Goal: Ask a question

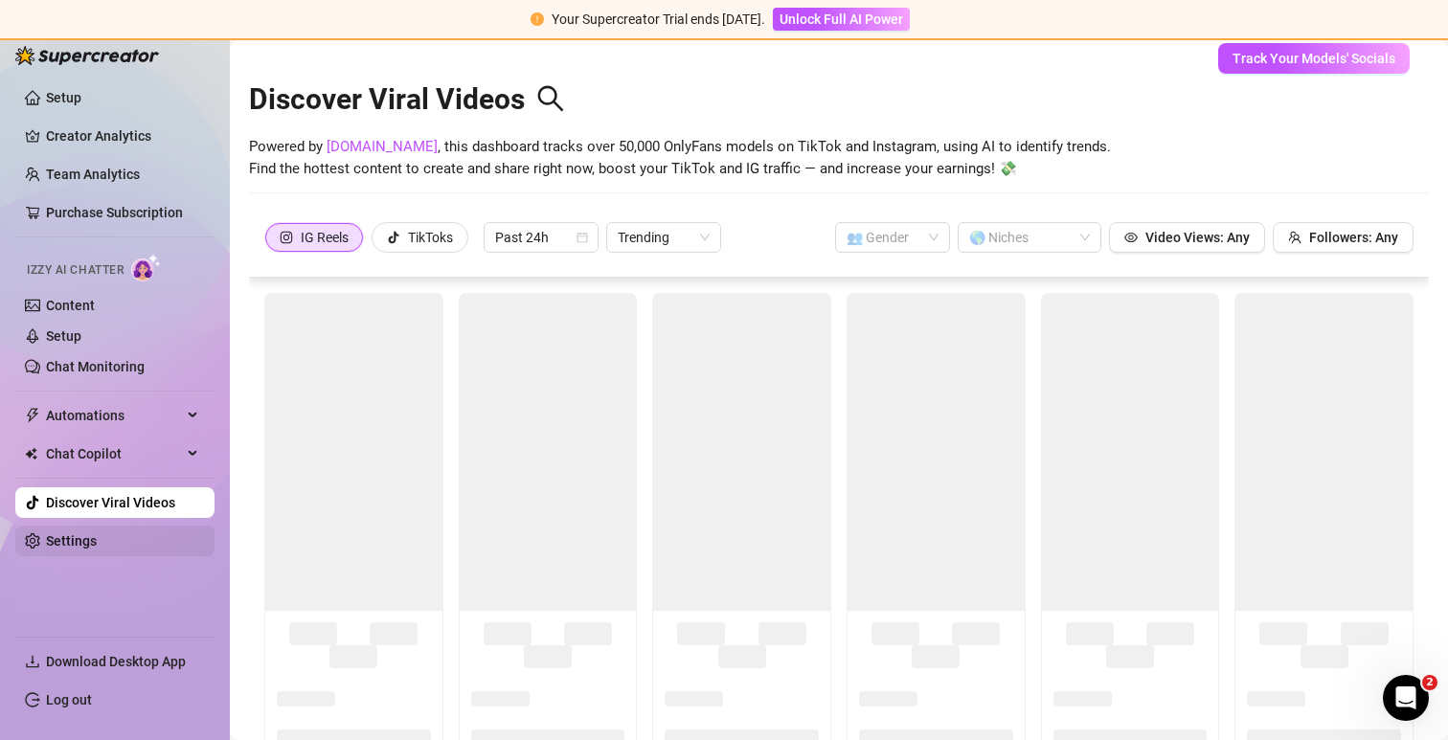
click at [86, 533] on link "Settings" at bounding box center [71, 540] width 51 height 15
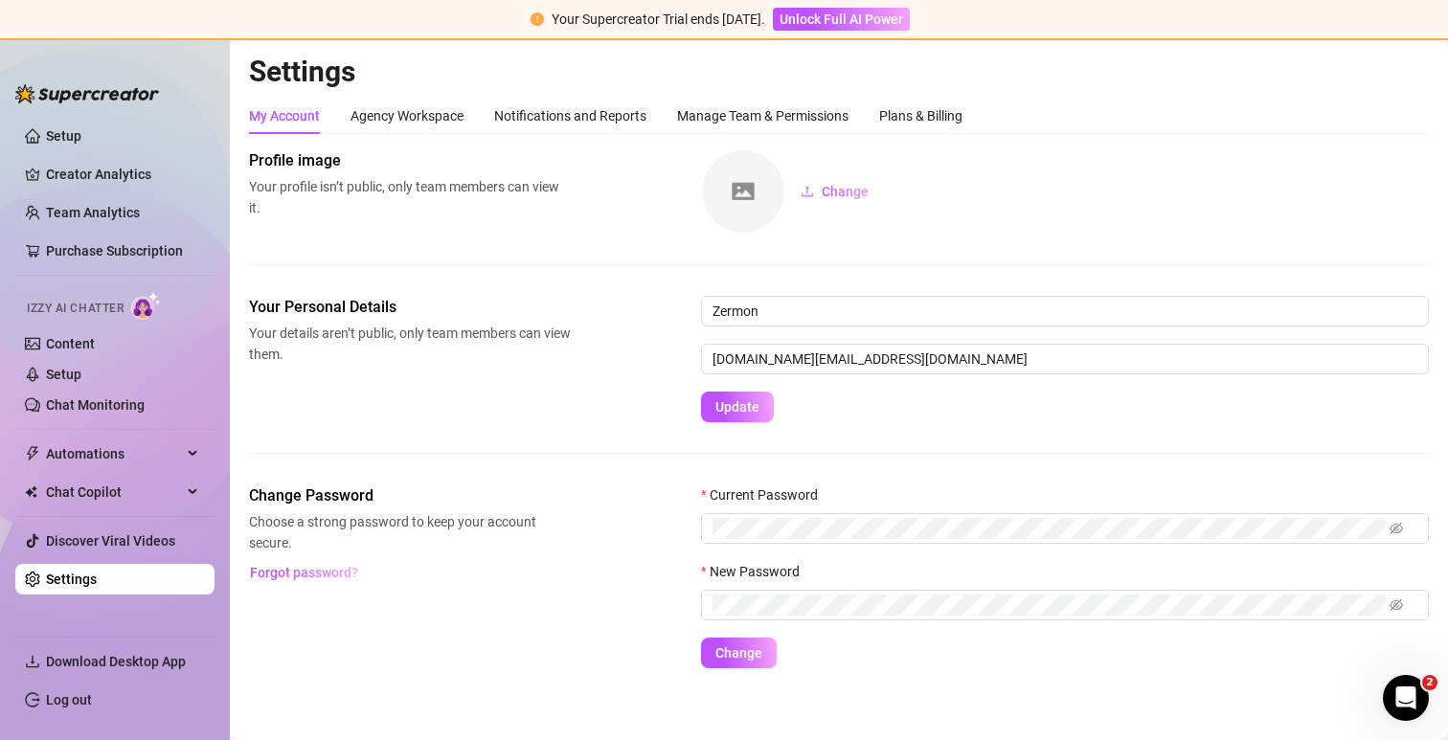
click at [429, 90] on div "Settings My Account Agency Workspace Notifications and Reports Manage Team & Pe…" at bounding box center [838, 373] width 1179 height 638
click at [432, 114] on div "Agency Workspace" at bounding box center [406, 115] width 113 height 21
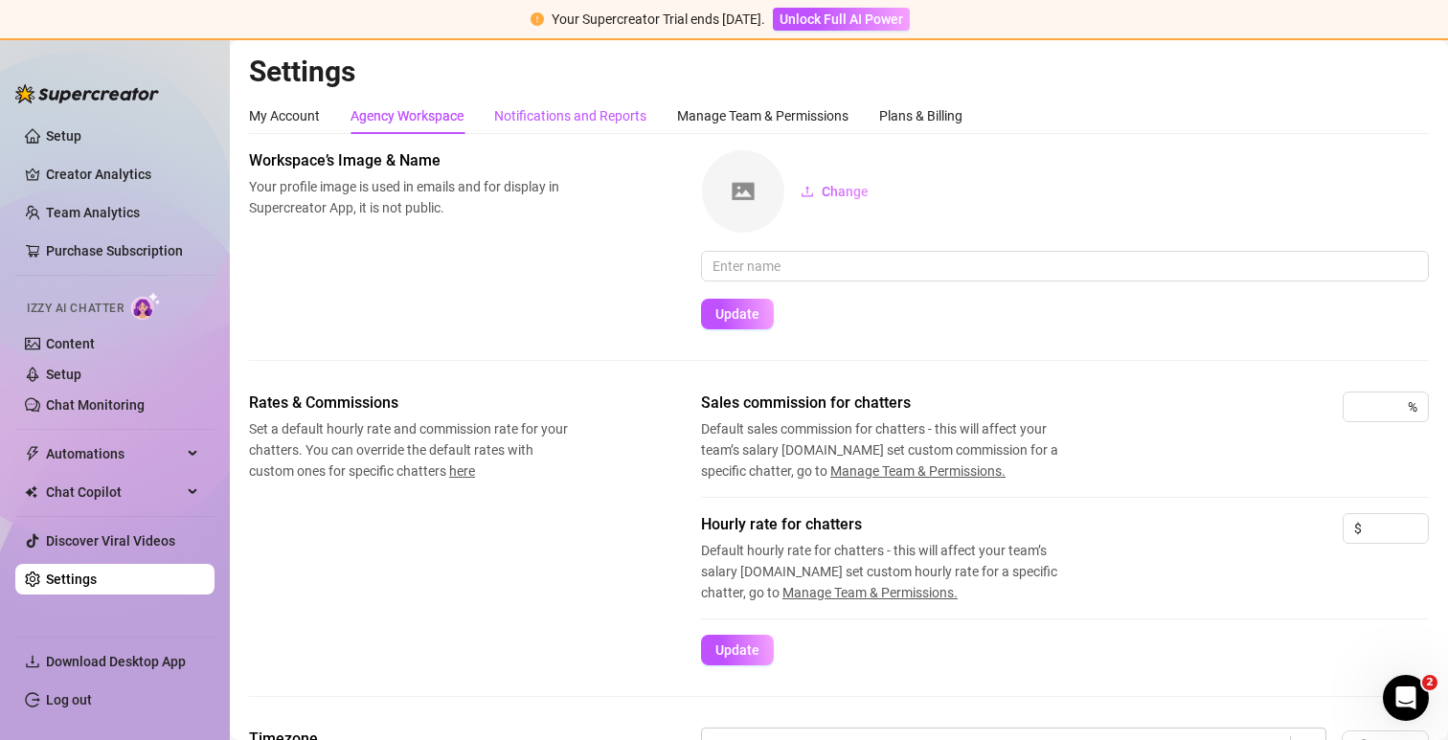
click at [601, 113] on div "Notifications and Reports" at bounding box center [570, 115] width 152 height 21
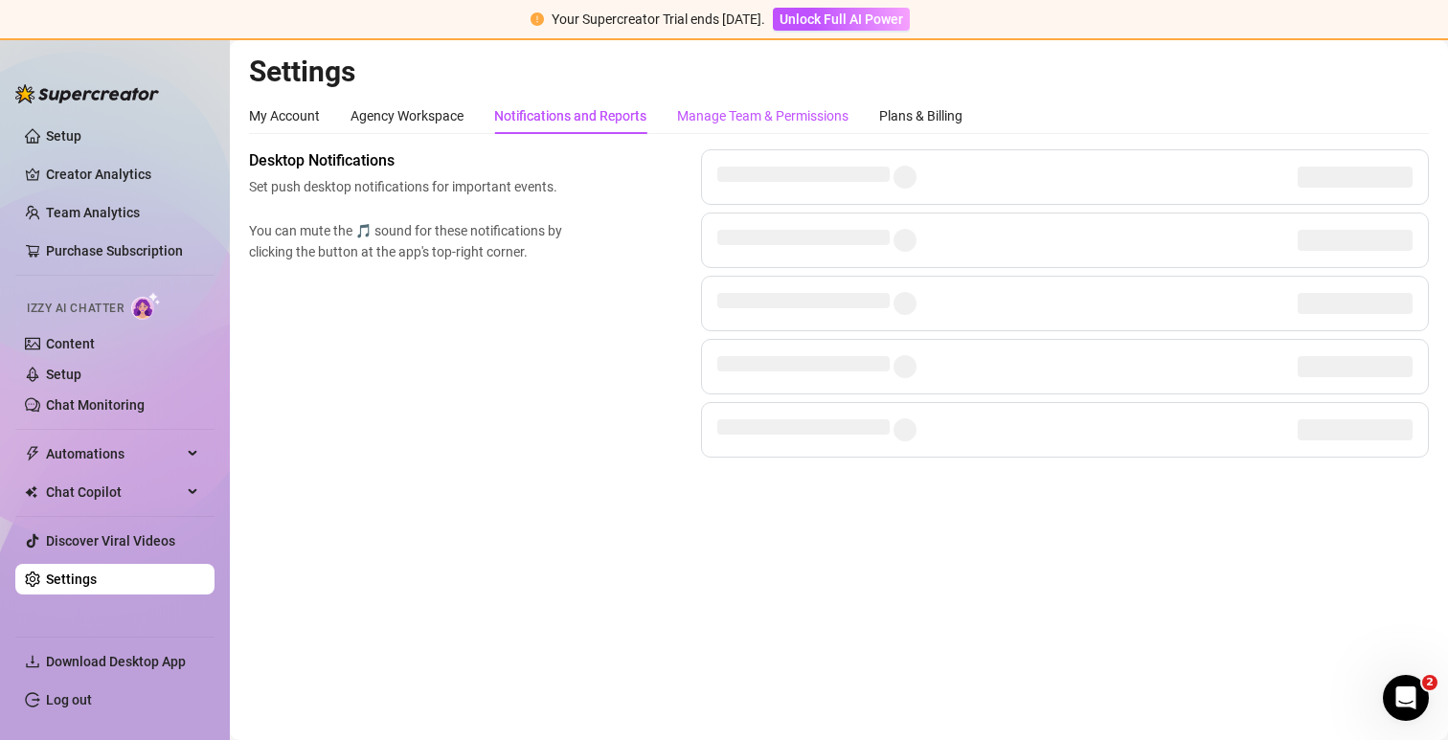
click at [758, 109] on div "Manage Team & Permissions" at bounding box center [762, 115] width 171 height 21
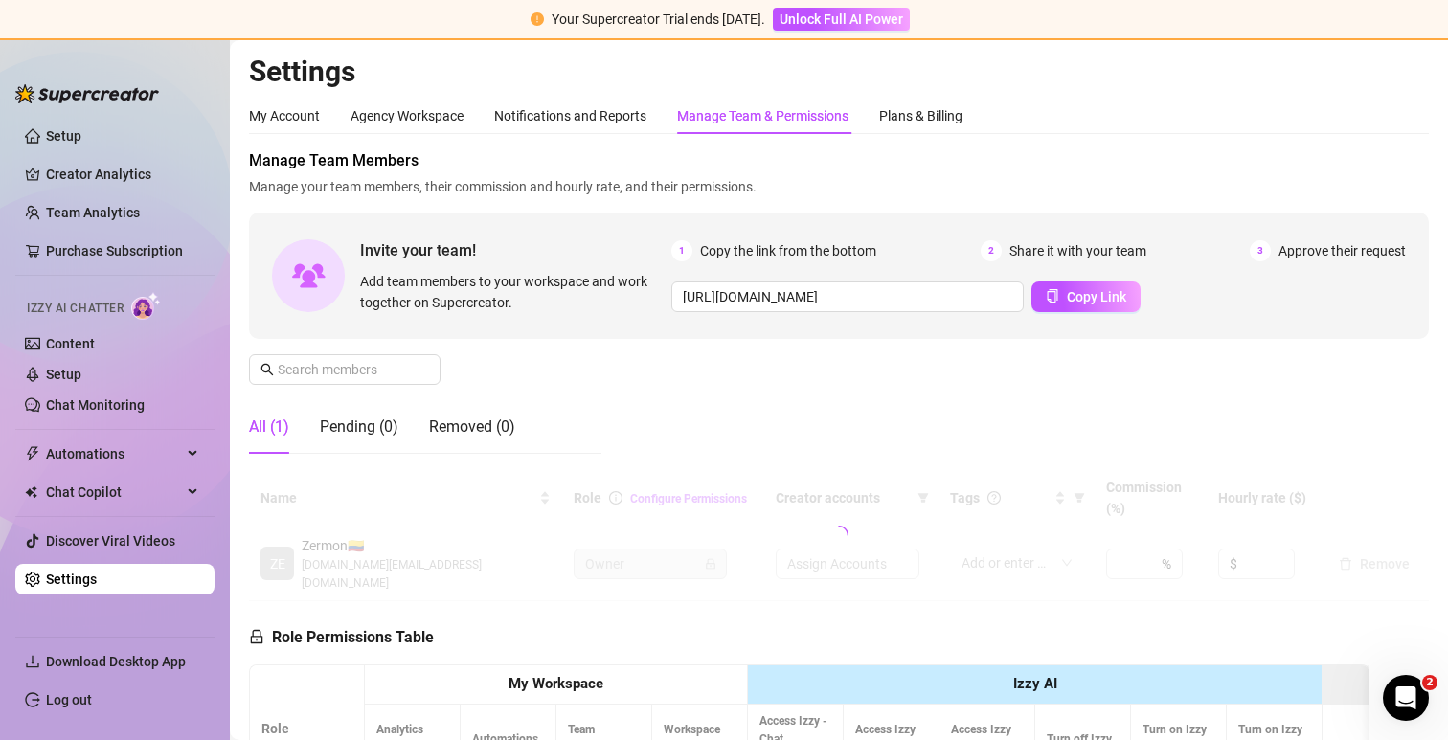
click at [782, 121] on div "Manage Team & Permissions" at bounding box center [762, 115] width 171 height 21
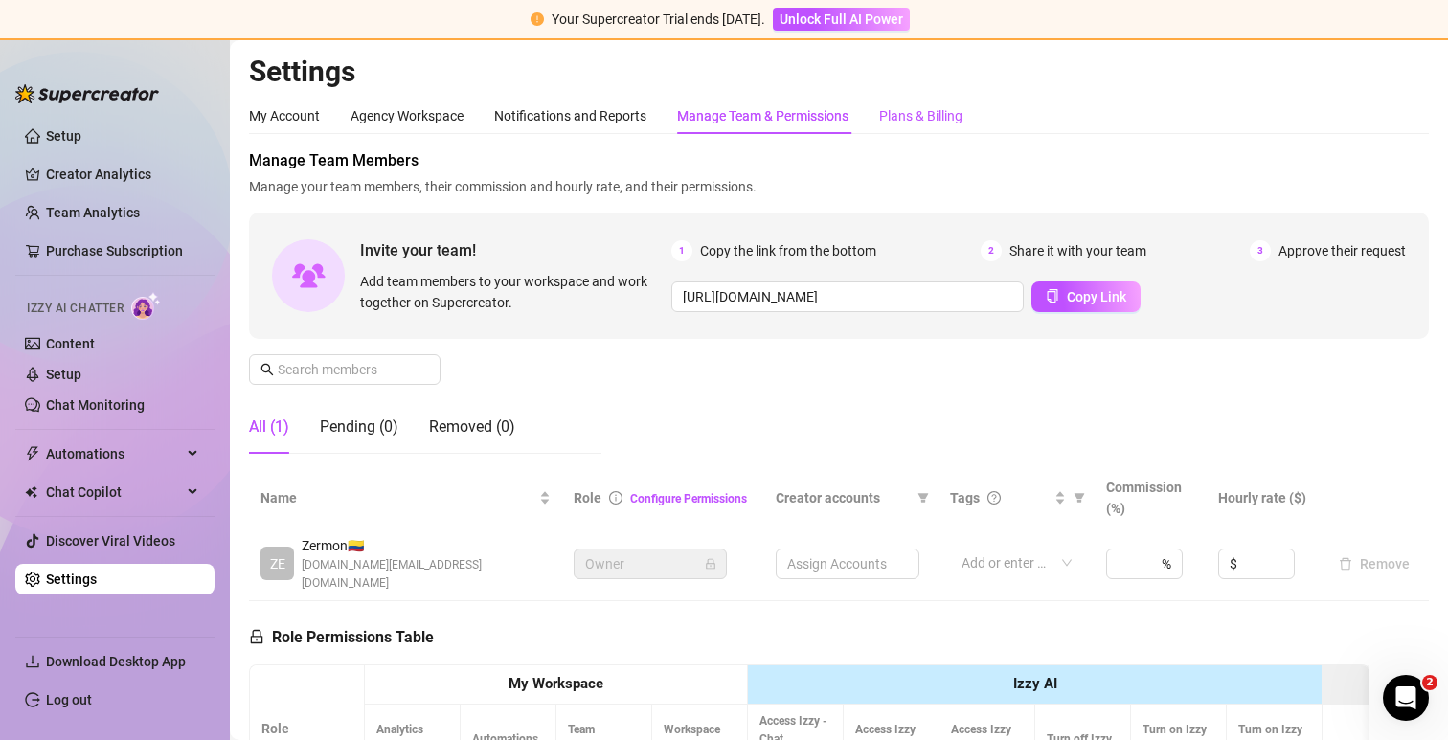
click at [932, 115] on div "Plans & Billing" at bounding box center [920, 115] width 83 height 21
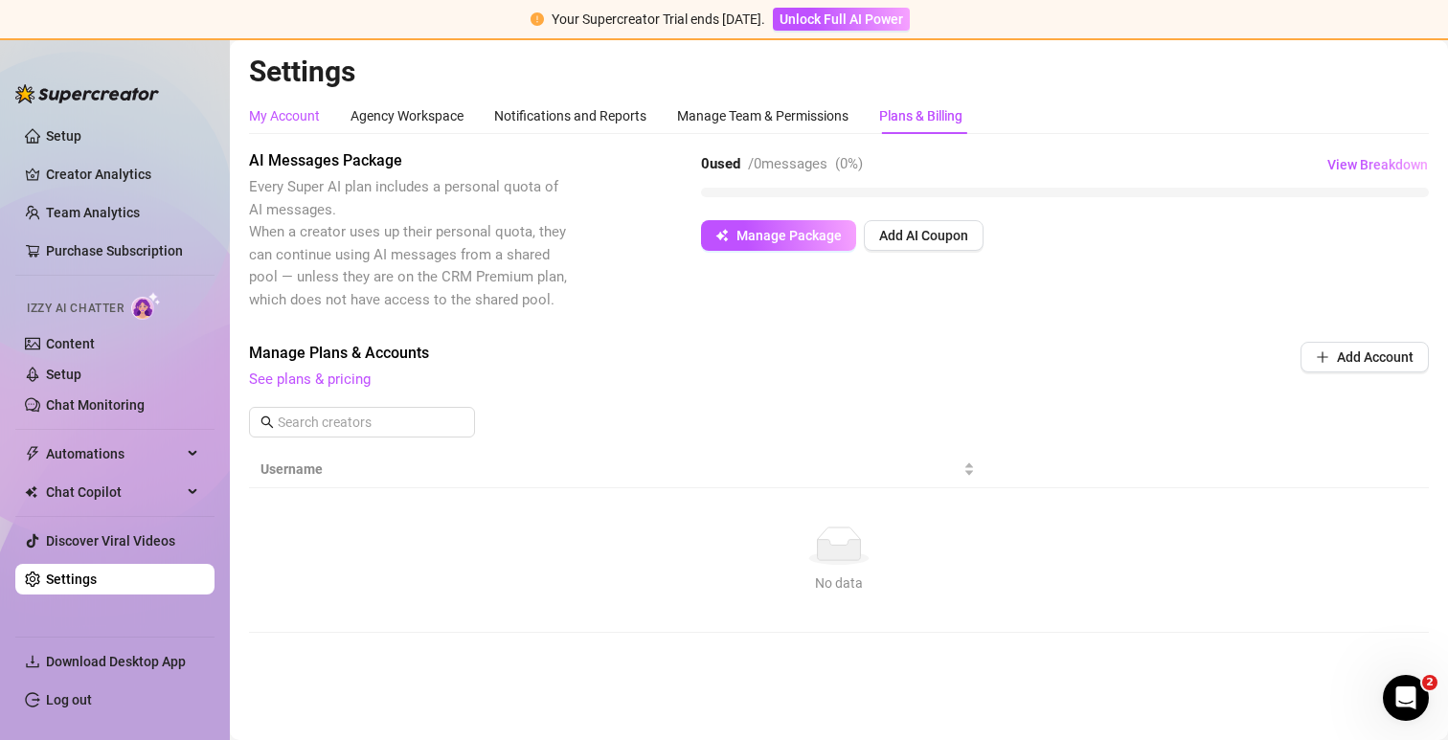
click at [290, 119] on div "My Account" at bounding box center [284, 115] width 71 height 21
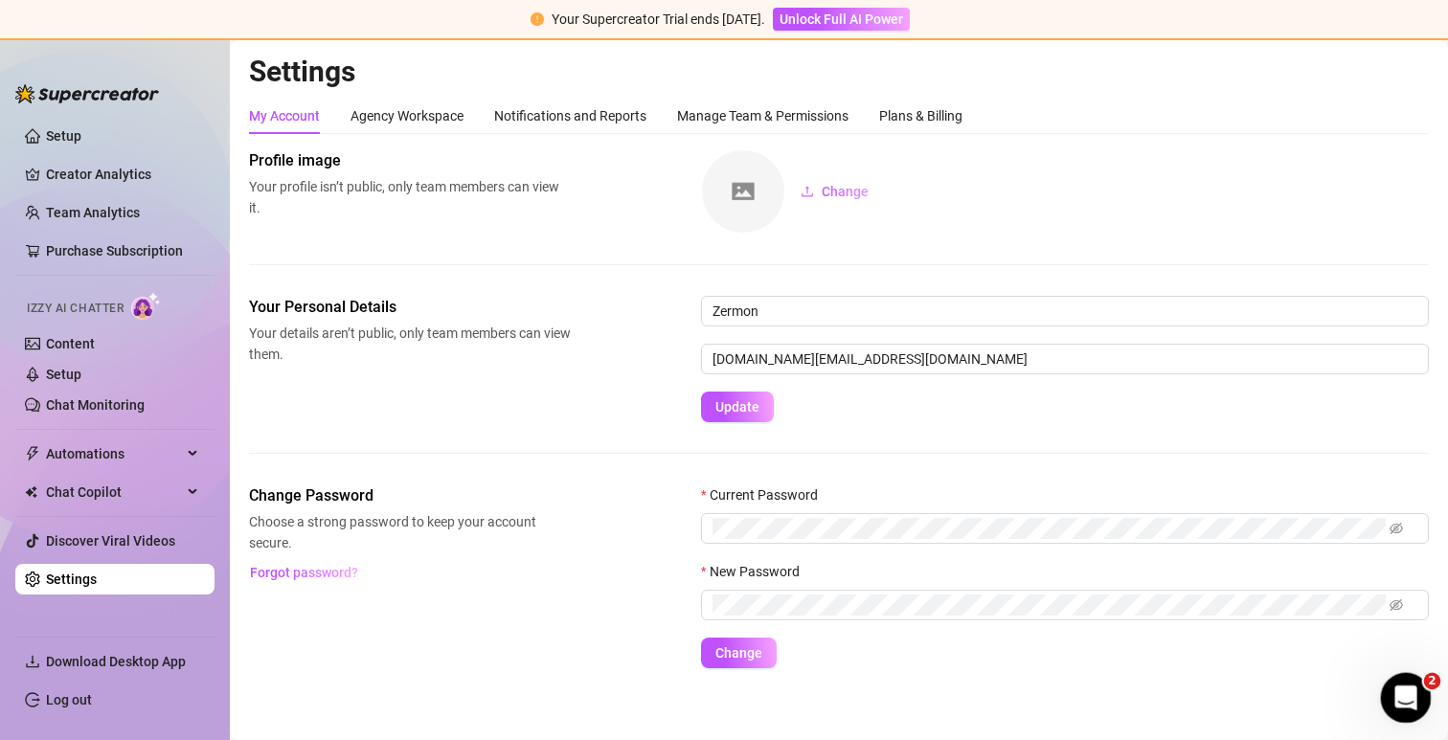
click at [1412, 700] on div "Open Intercom Messenger" at bounding box center [1402, 694] width 63 height 63
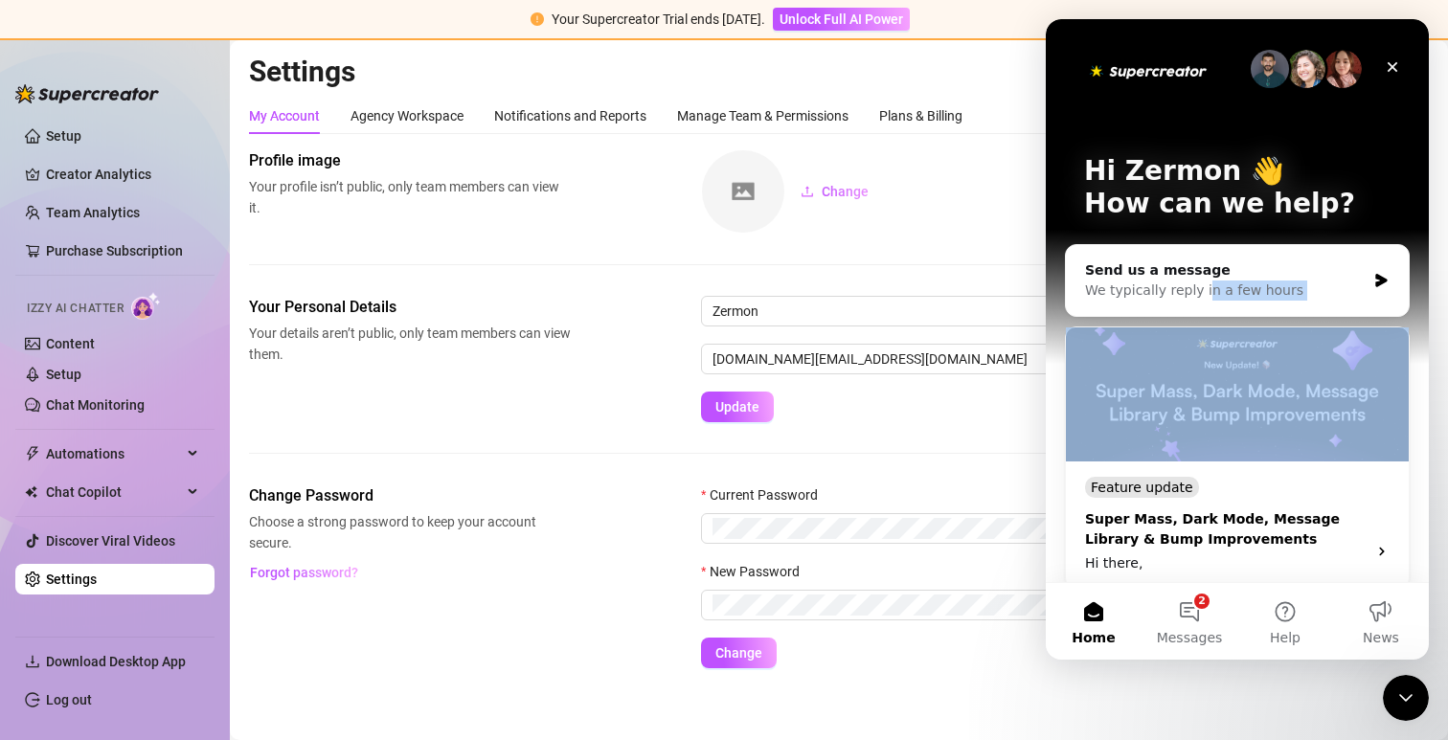
drag, startPoint x: 1202, startPoint y: 288, endPoint x: 1213, endPoint y: 439, distance: 151.7
click at [1213, 439] on div "Send us a message We typically reply in a few hours Feature update Super Mass, …" at bounding box center [1237, 570] width 345 height 652
click at [1277, 619] on button "Help" at bounding box center [1285, 621] width 96 height 77
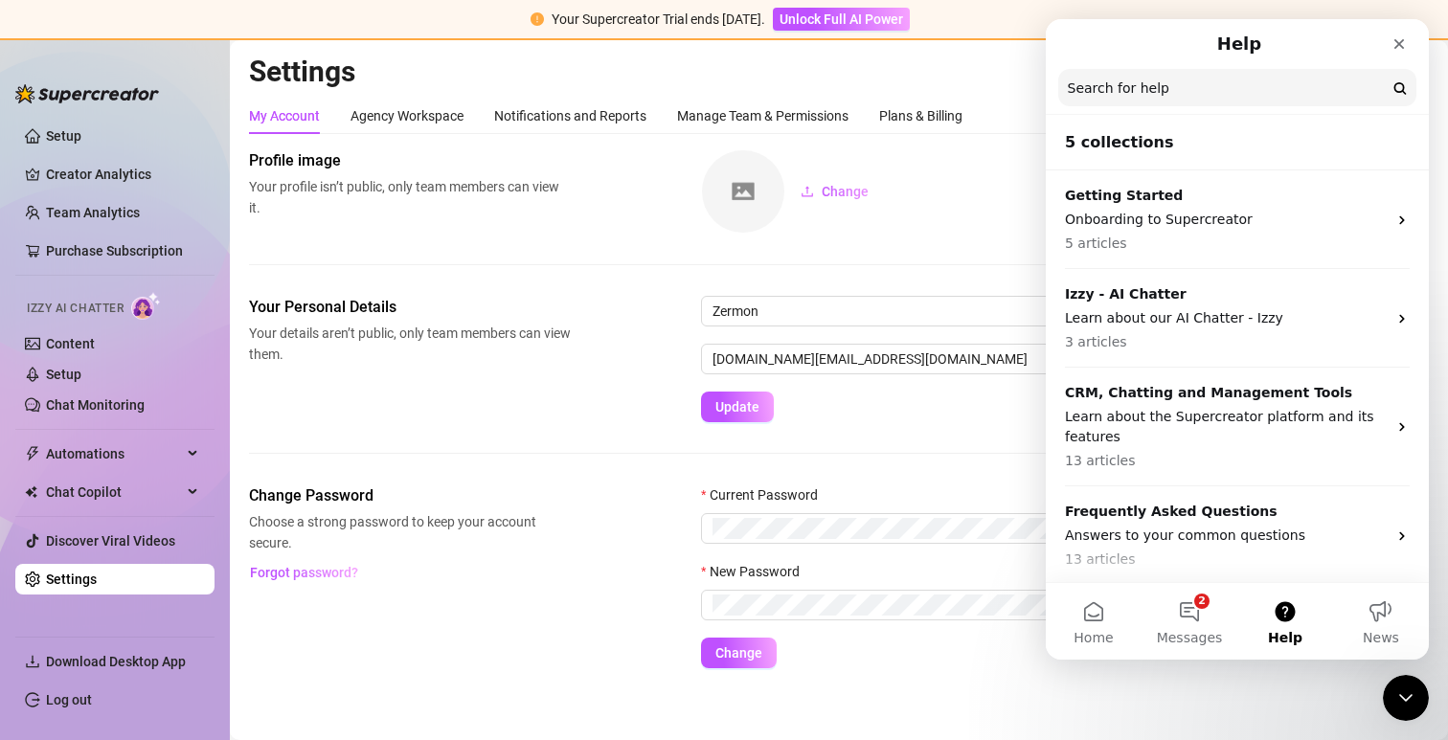
click at [1222, 84] on input "Search for help" at bounding box center [1237, 87] width 358 height 37
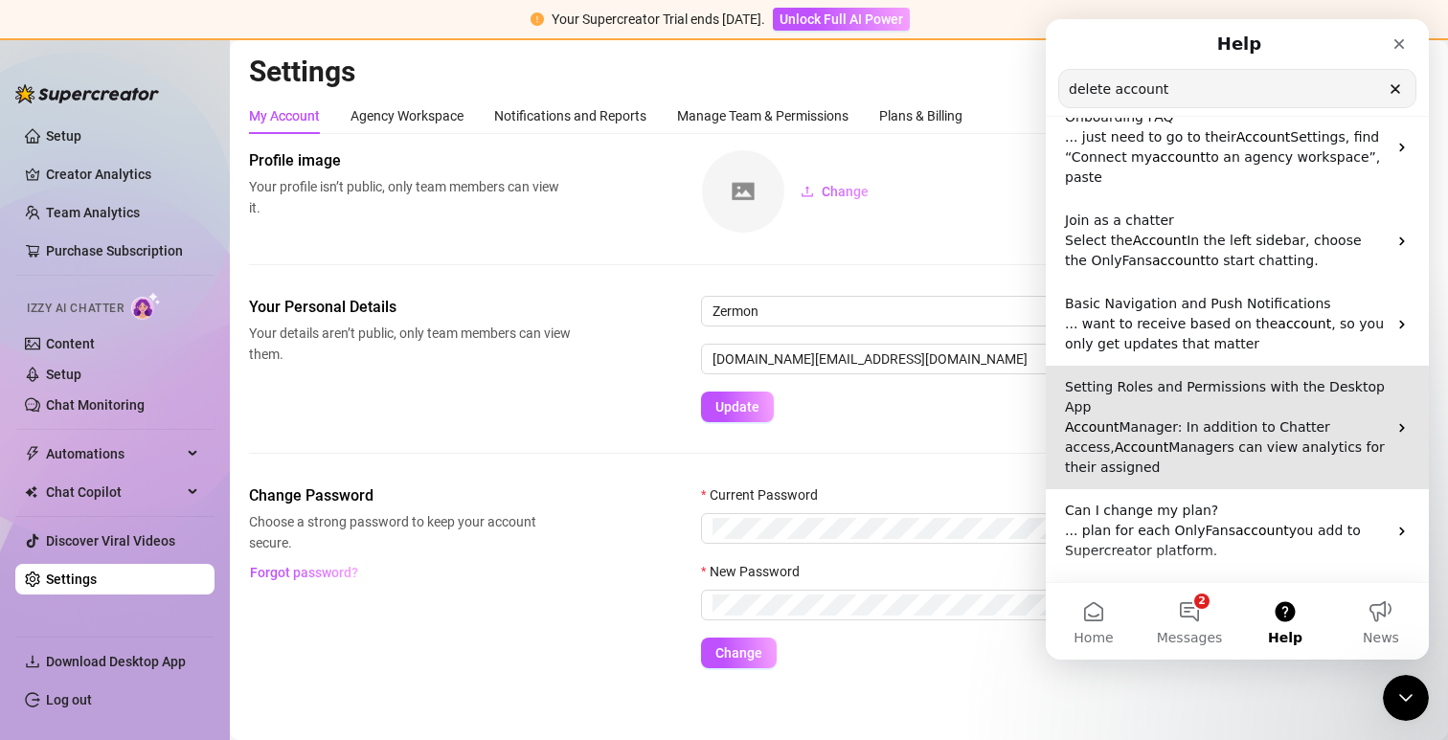
scroll to position [364, 0]
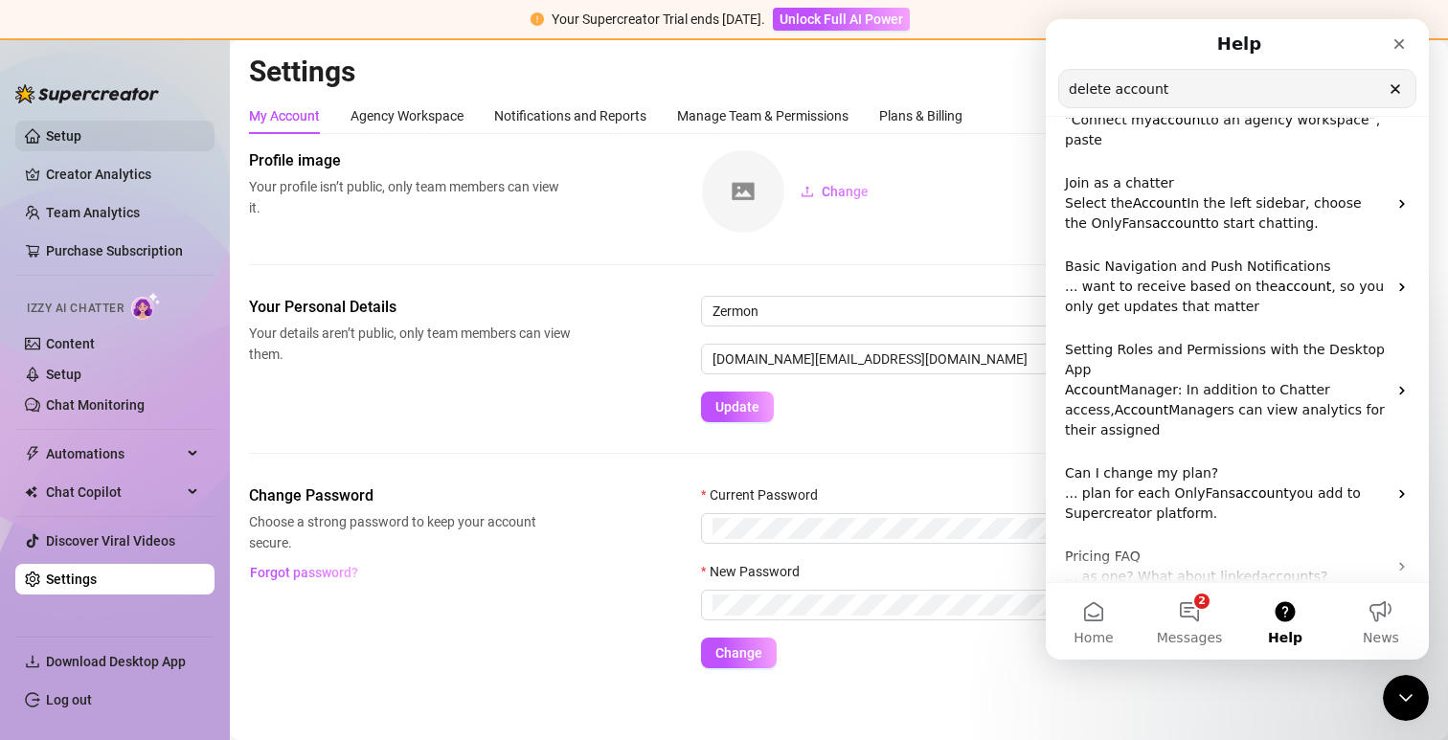
type input "delete account"
click at [81, 144] on link "Setup" at bounding box center [63, 135] width 35 height 15
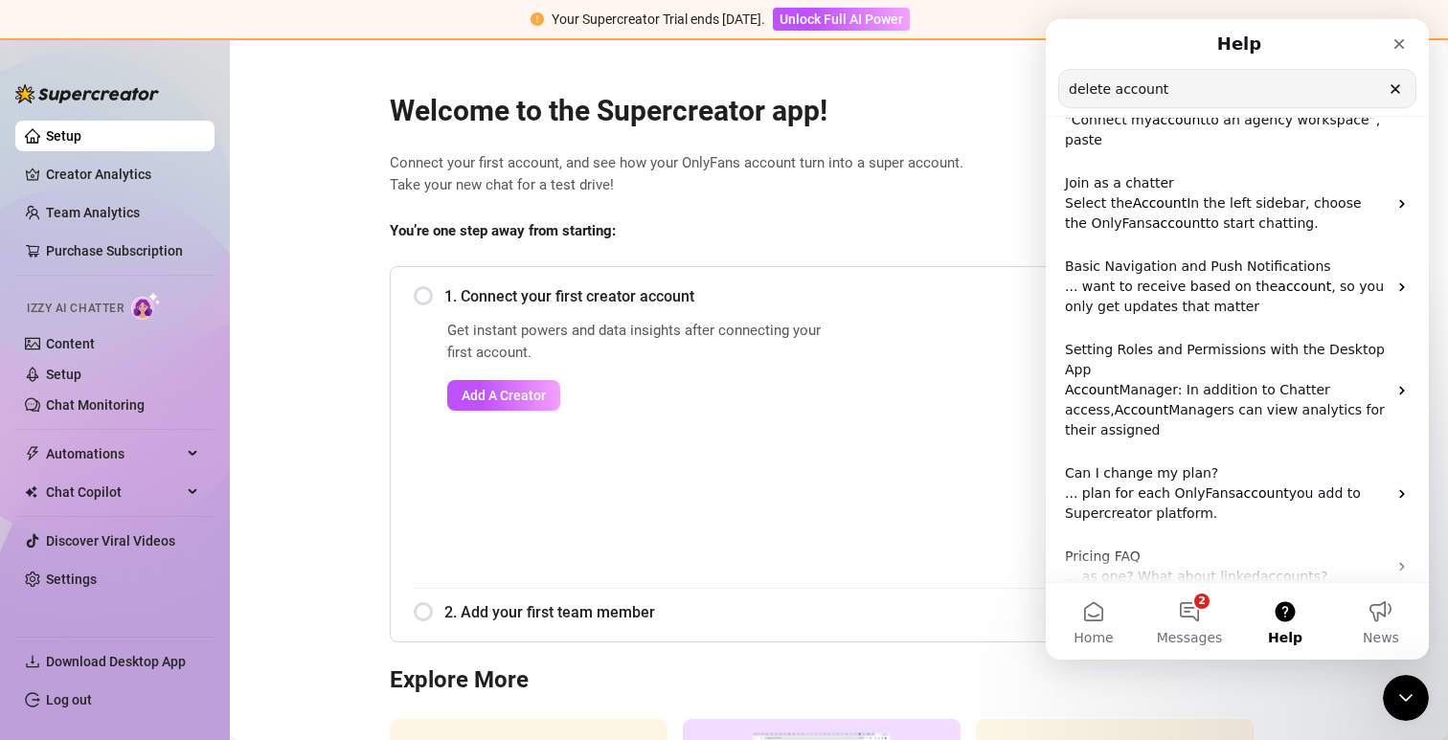
click at [81, 144] on link "Setup" at bounding box center [63, 135] width 35 height 15
click at [350, 152] on main "Welcome to the Supercreator app! Connect your first account, and see how your O…" at bounding box center [839, 509] width 1218 height 938
